Goal: Task Accomplishment & Management: Use online tool/utility

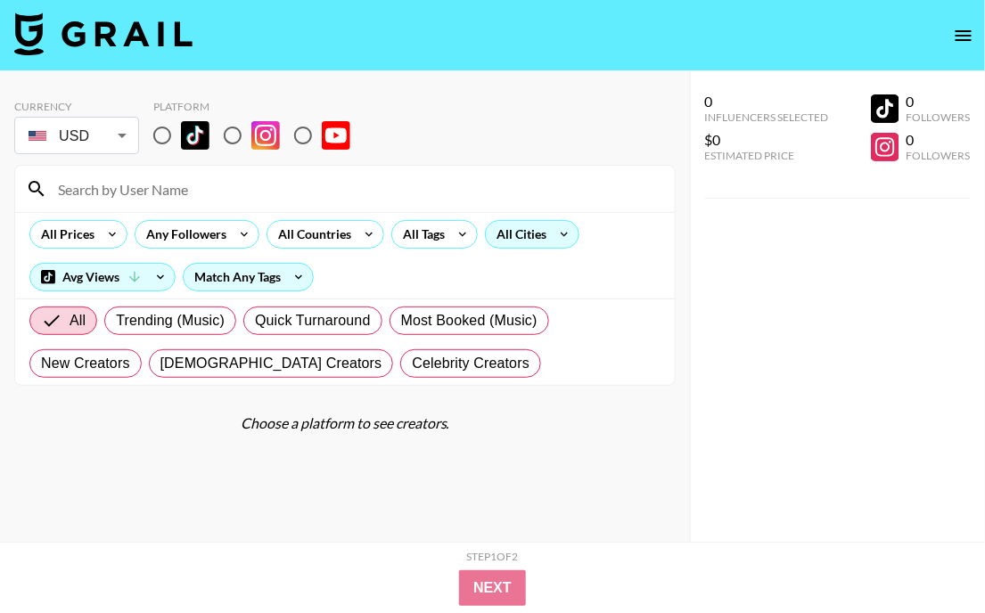
click at [532, 233] on div "All Cities" at bounding box center [518, 234] width 64 height 27
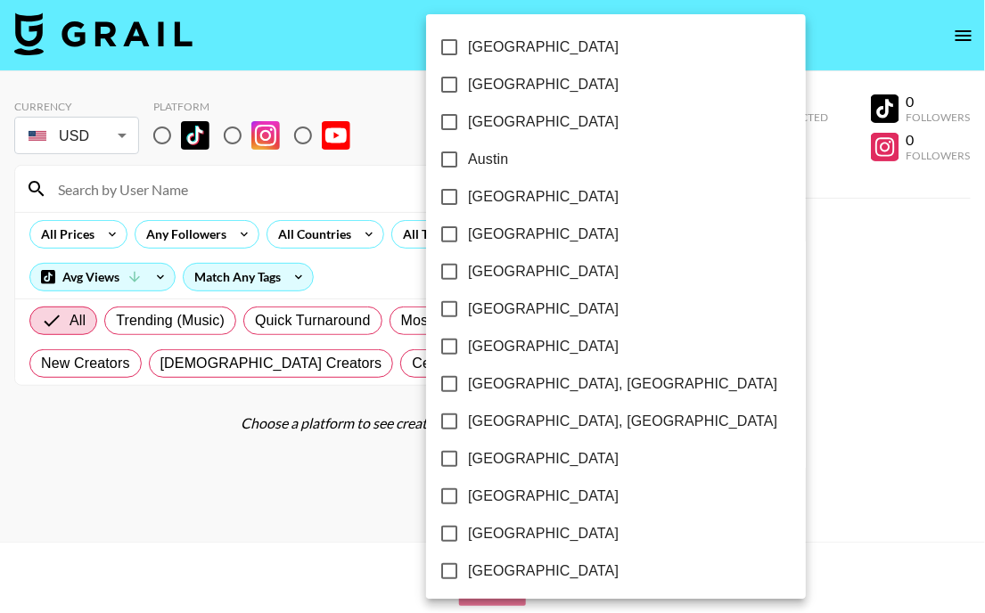
scroll to position [1574, 0]
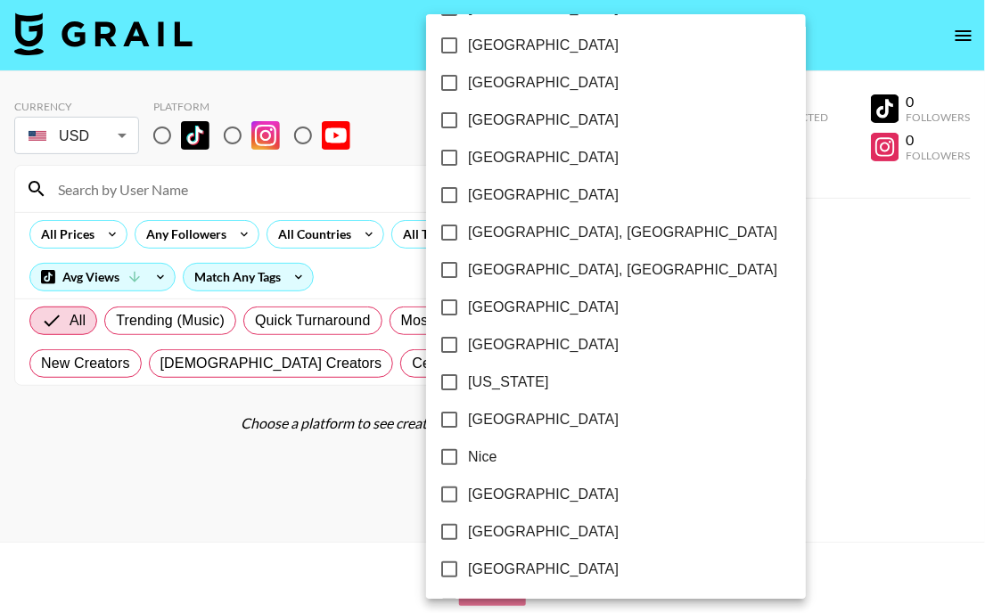
click at [449, 303] on input "[GEOGRAPHIC_DATA]" at bounding box center [448, 307] width 37 height 37
checkbox input "true"
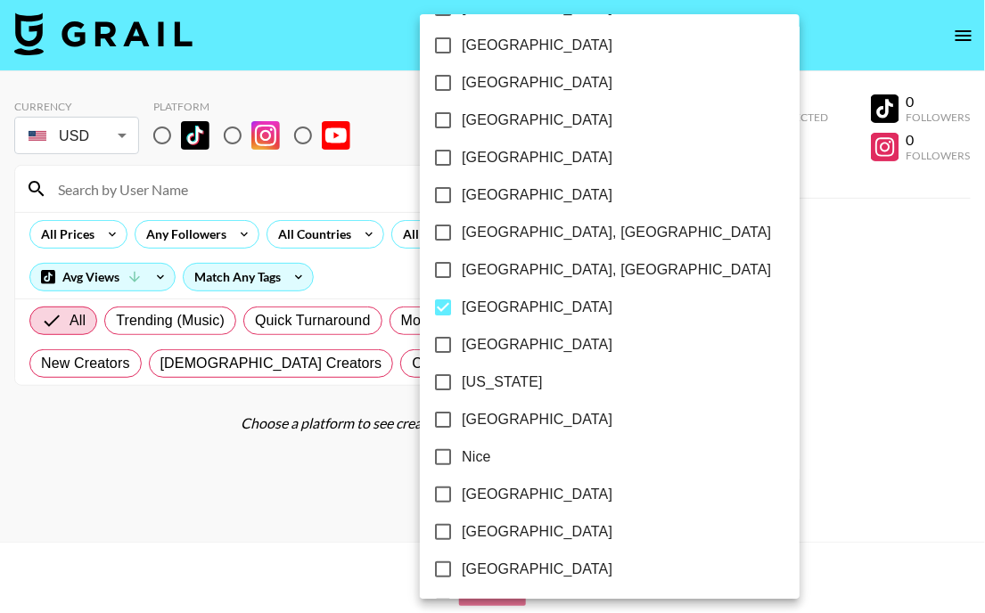
click at [660, 128] on div at bounding box center [492, 306] width 985 height 613
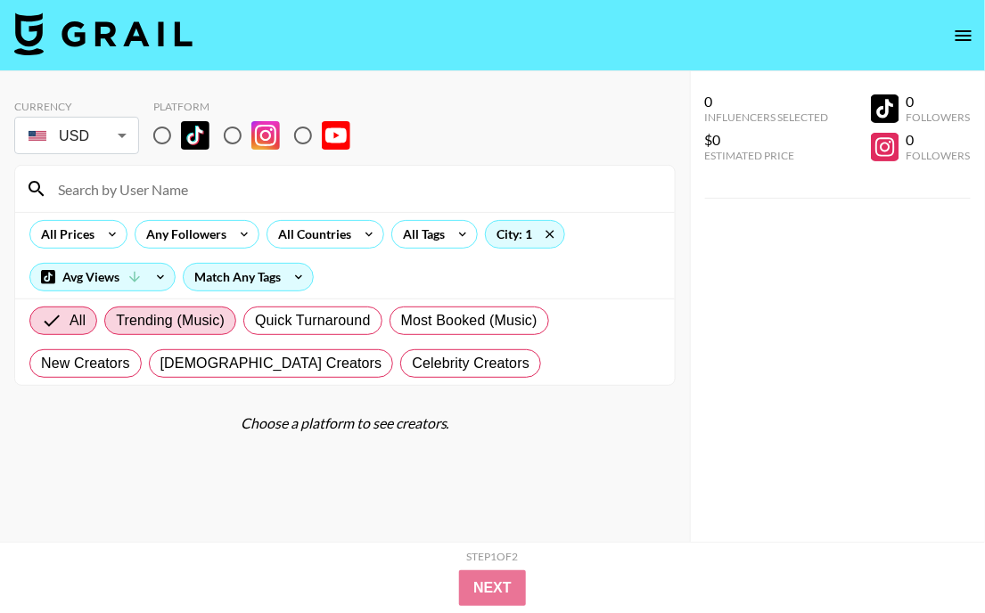
scroll to position [71, 0]
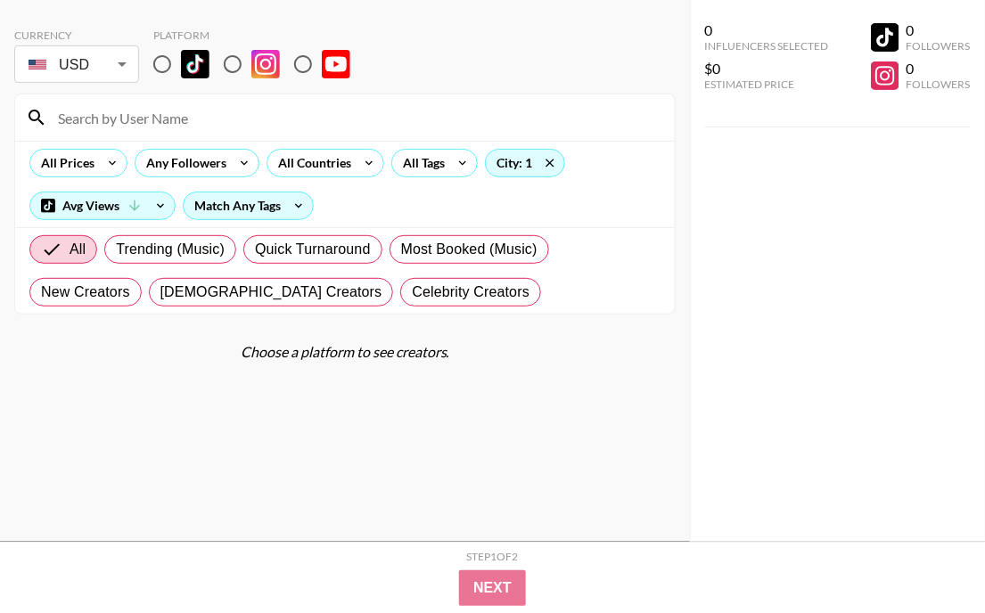
click at [161, 72] on input "radio" at bounding box center [161, 63] width 37 height 37
radio input "true"
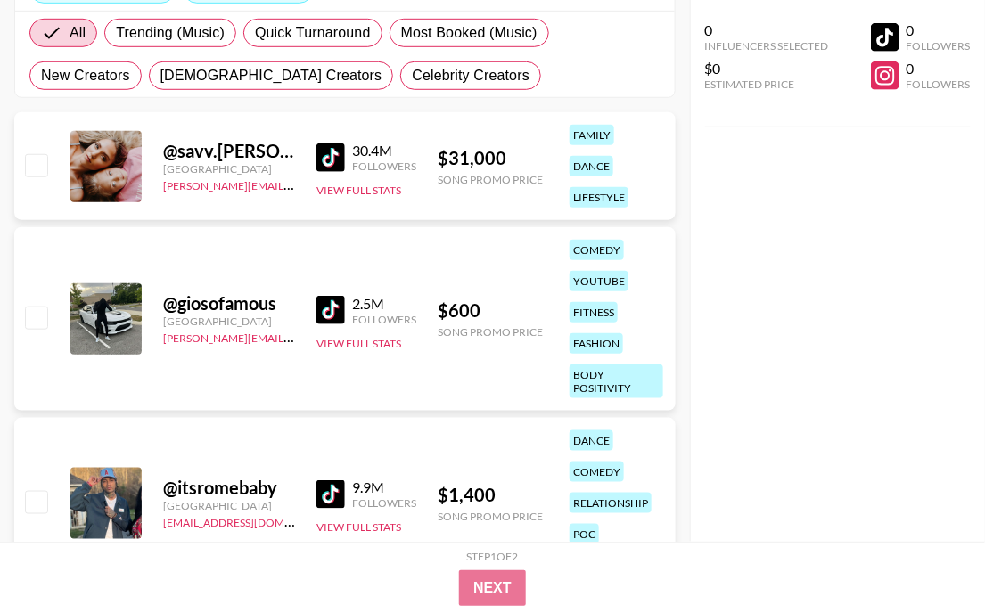
scroll to position [0, 0]
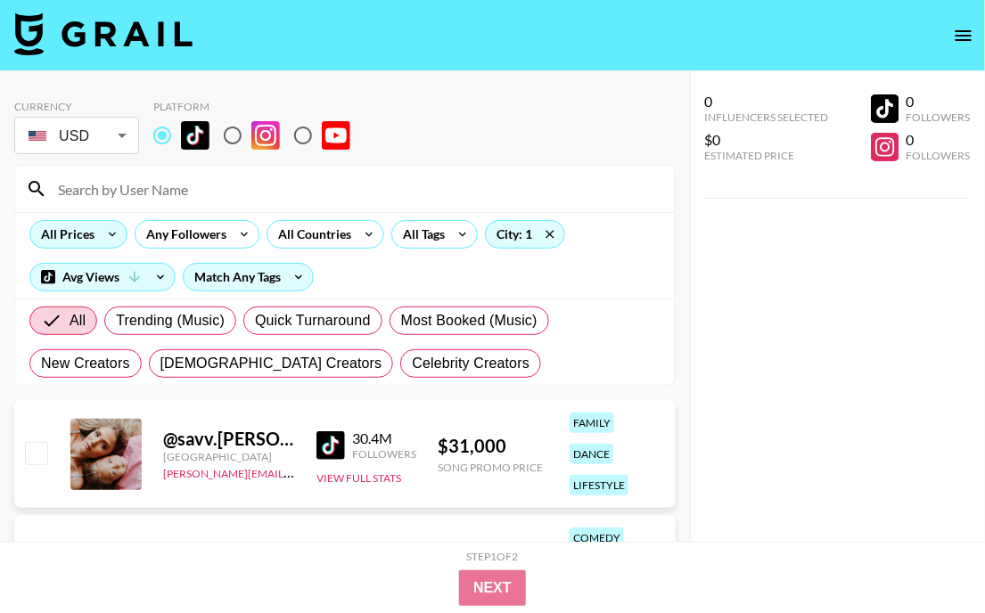
click at [90, 236] on div "All Prices" at bounding box center [64, 234] width 68 height 27
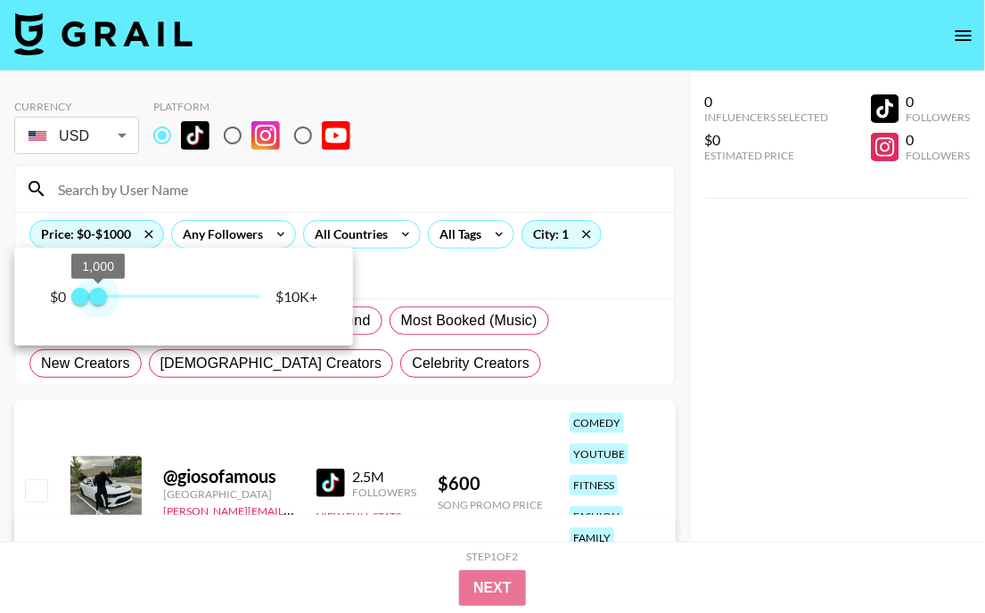
type input "750"
drag, startPoint x: 262, startPoint y: 292, endPoint x: 94, endPoint y: 298, distance: 168.5
click at [94, 298] on span "750" at bounding box center [94, 297] width 18 height 18
click at [452, 169] on div at bounding box center [492, 306] width 985 height 613
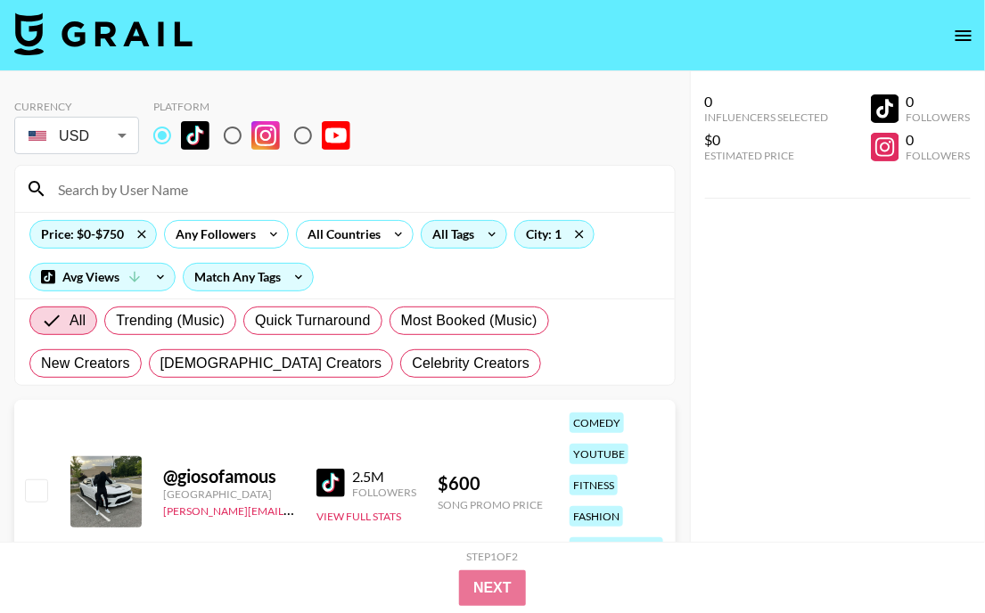
click at [458, 233] on div "All Tags" at bounding box center [450, 234] width 56 height 27
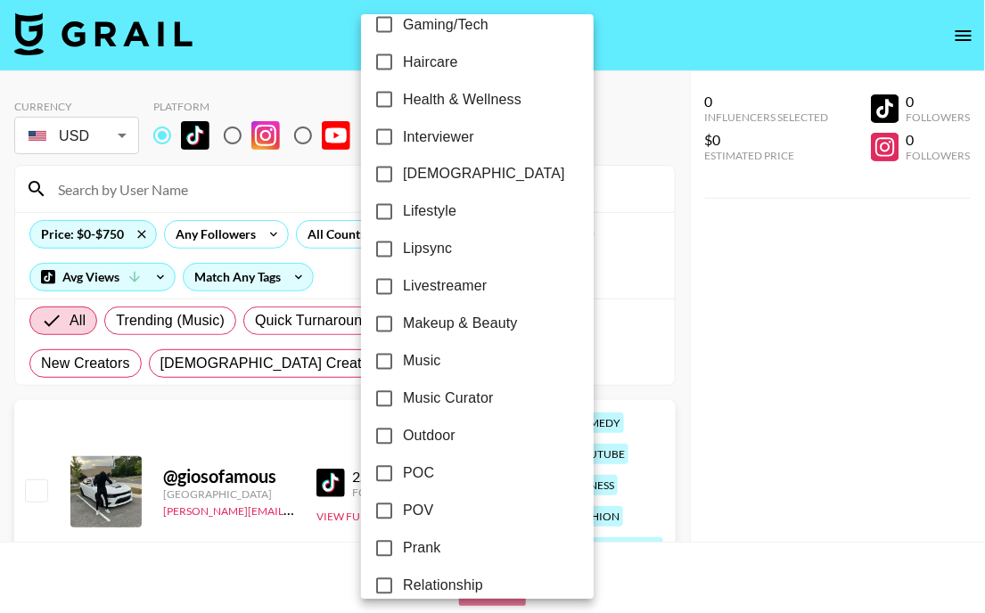
scroll to position [745, 0]
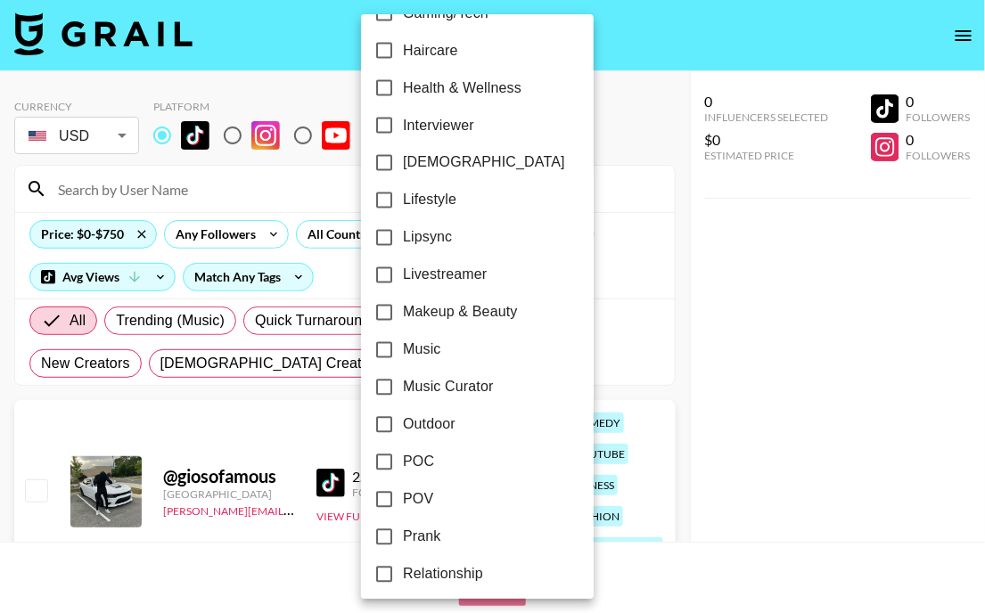
click at [387, 390] on input "Music Curator" at bounding box center [383, 387] width 37 height 37
checkbox input "true"
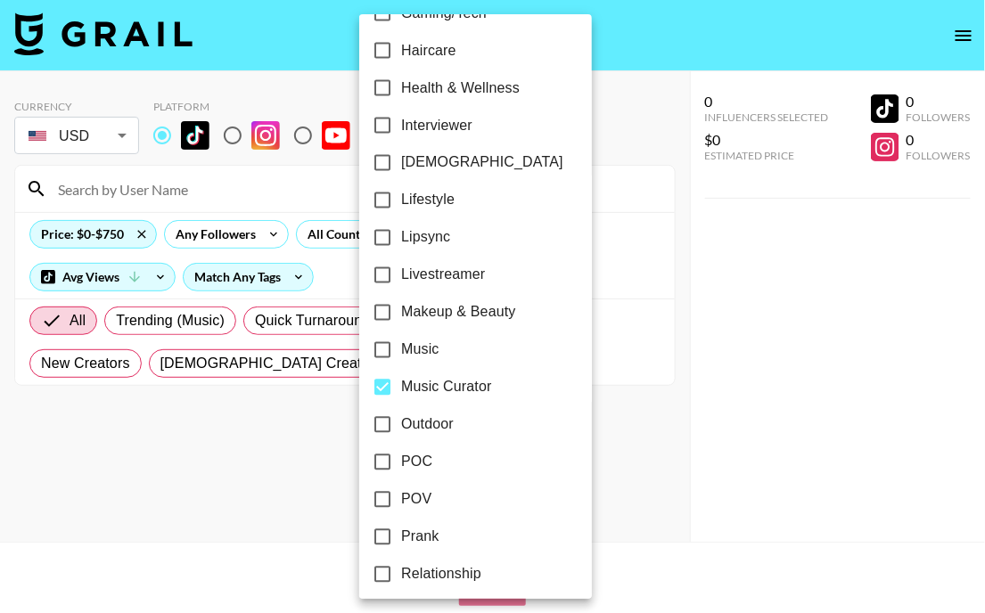
click at [380, 346] on input "Music" at bounding box center [382, 350] width 37 height 37
checkbox input "true"
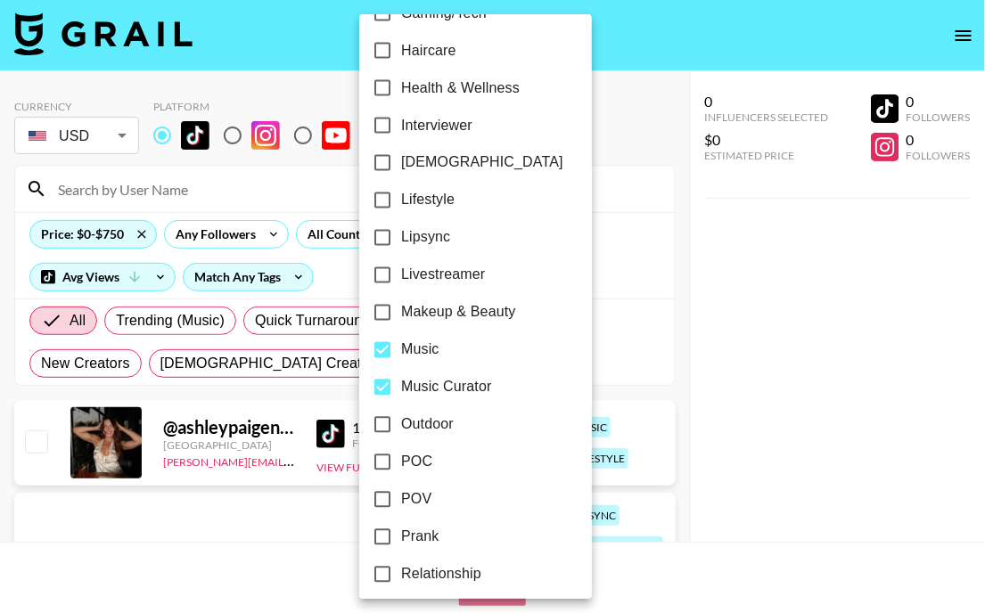
click at [120, 546] on div at bounding box center [492, 306] width 985 height 613
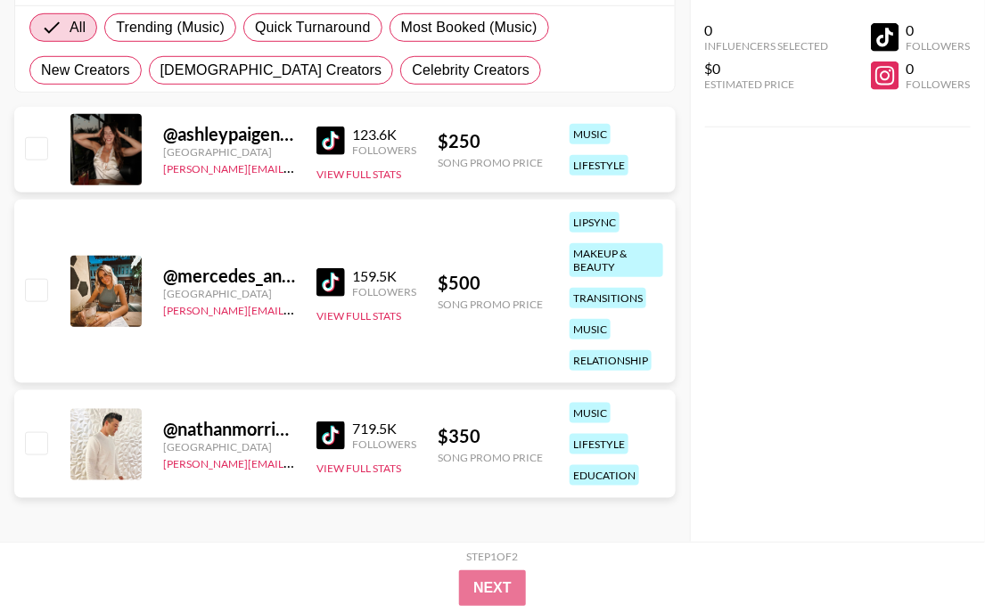
scroll to position [298, 0]
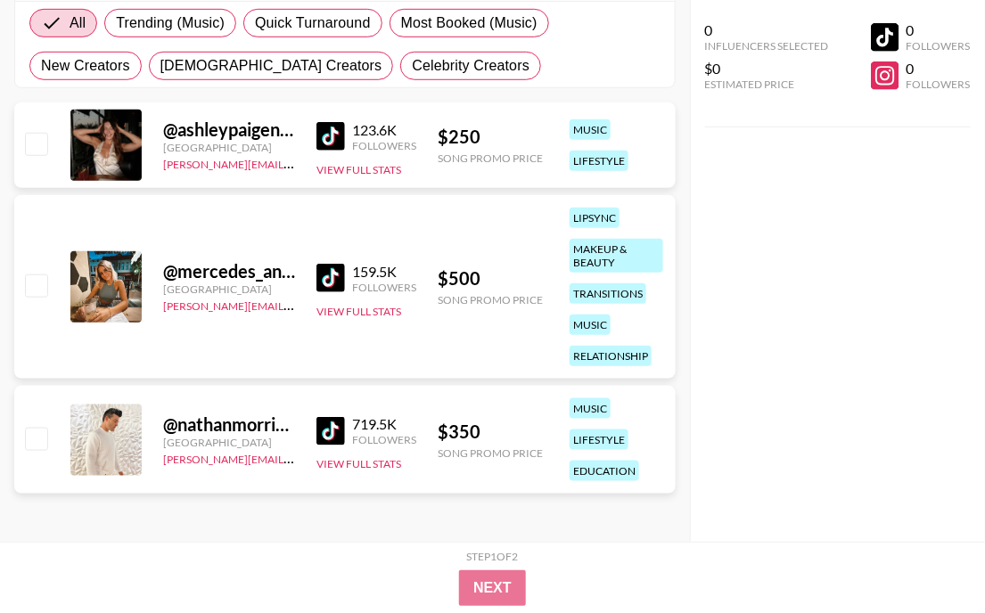
click at [328, 131] on img at bounding box center [330, 136] width 29 height 29
click at [327, 423] on img at bounding box center [330, 431] width 29 height 29
